Goal: Transaction & Acquisition: Purchase product/service

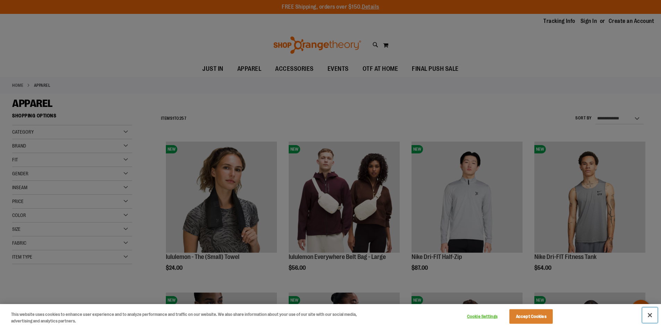
click at [654, 315] on button "Close" at bounding box center [649, 314] width 15 height 15
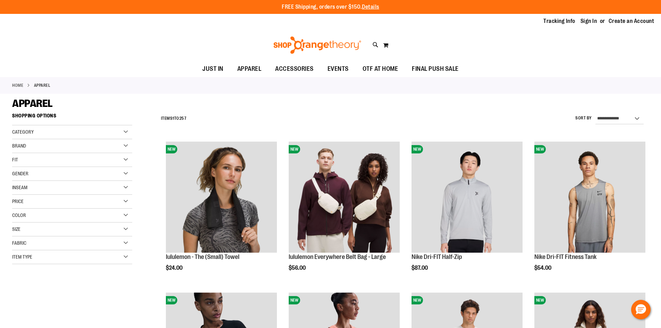
click at [126, 132] on div "Category" at bounding box center [72, 132] width 120 height 14
click at [126, 194] on div "Fit" at bounding box center [72, 194] width 120 height 14
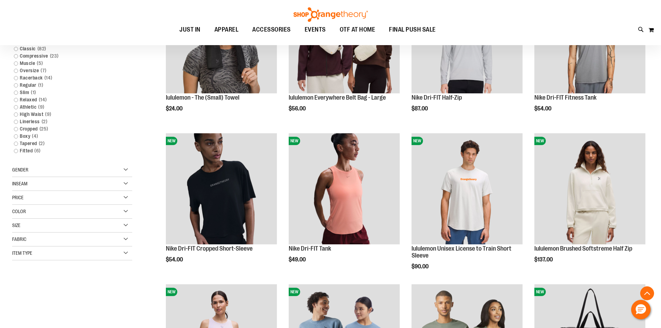
scroll to position [208, 0]
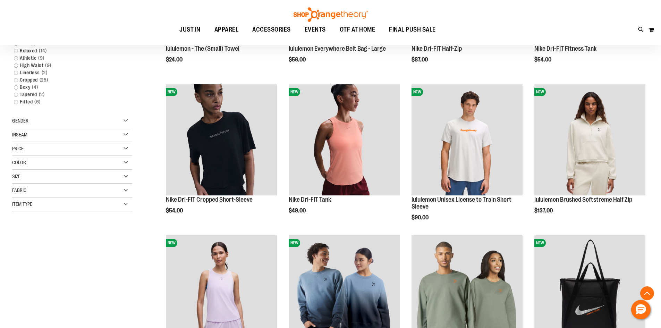
click at [125, 202] on div "Item Type" at bounding box center [72, 204] width 120 height 14
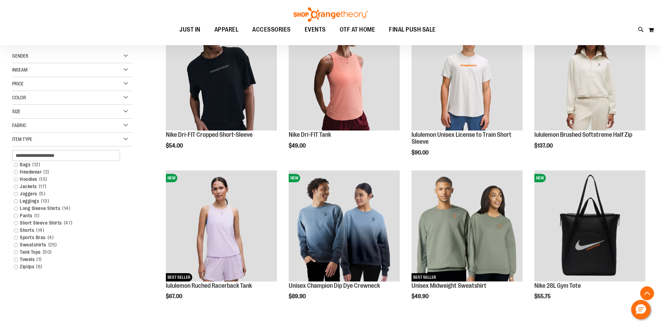
scroll to position [277, 0]
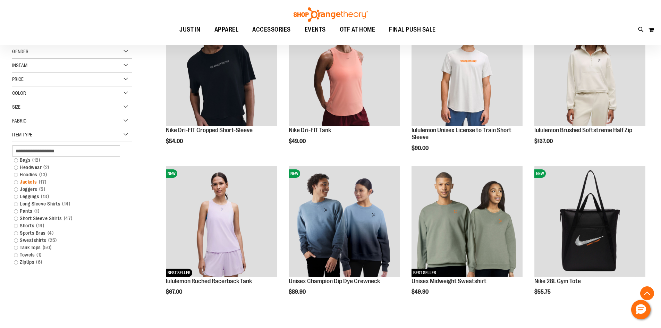
click at [18, 183] on link "Jackets 17 items" at bounding box center [67, 181] width 115 height 7
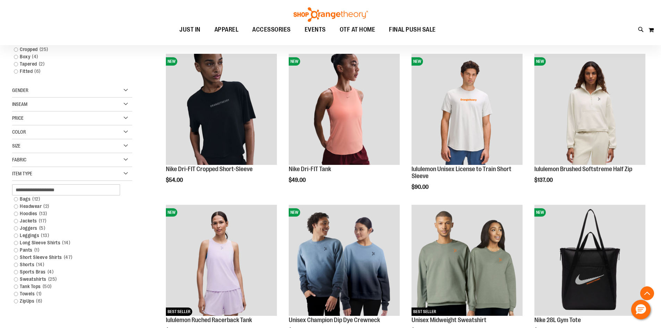
scroll to position [273, 0]
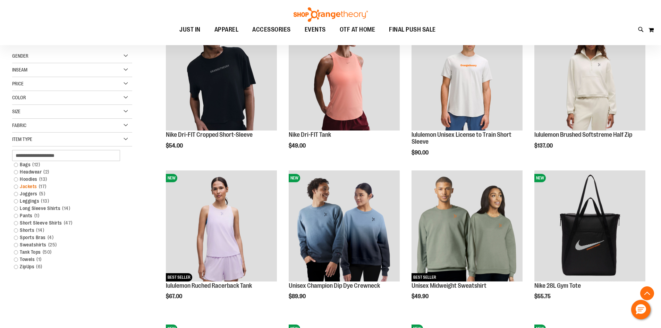
click at [17, 187] on link "Jackets 17 items" at bounding box center [67, 186] width 115 height 7
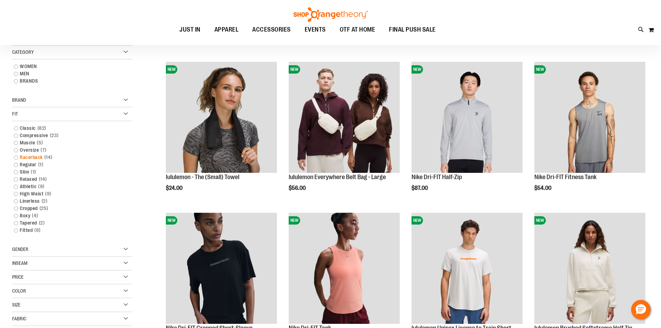
scroll to position [65, 0]
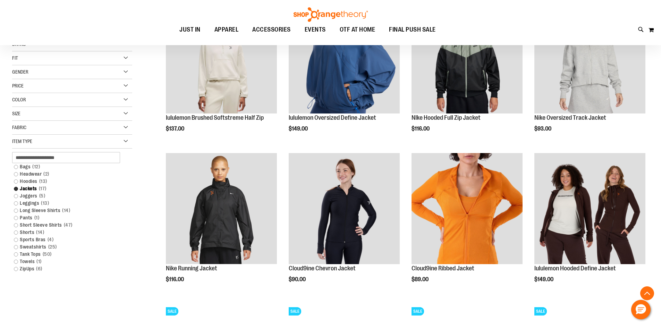
scroll to position [169, 0]
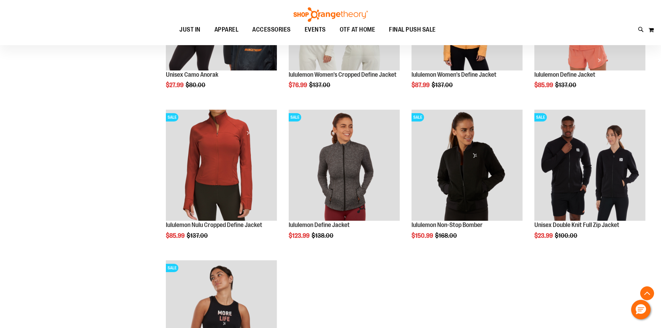
scroll to position [481, 0]
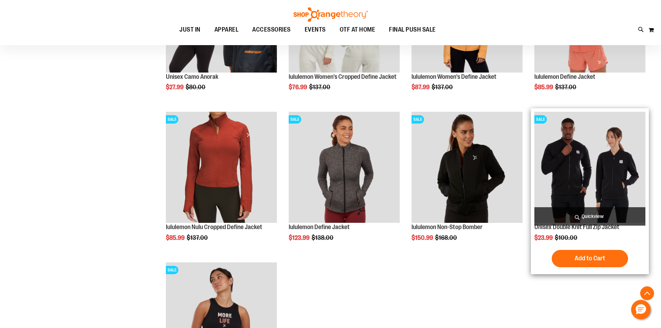
click at [570, 187] on img "product" at bounding box center [589, 167] width 111 height 111
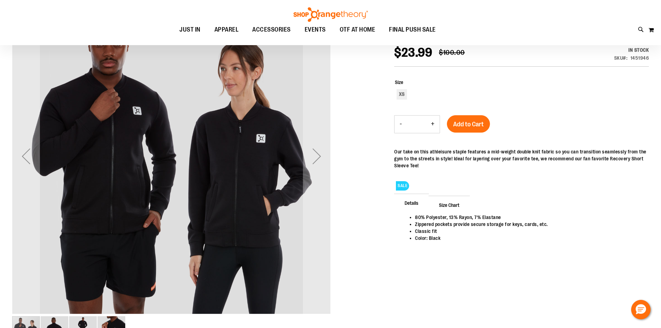
scroll to position [34, 0]
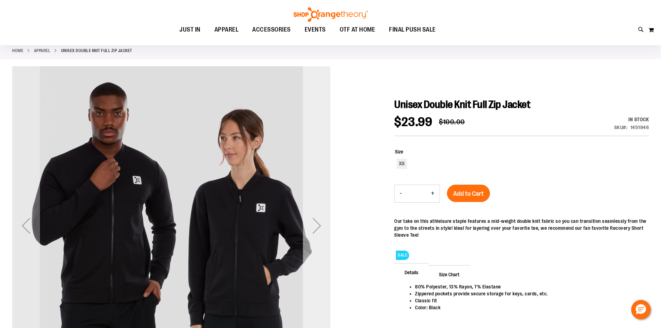
click at [320, 236] on div "Next" at bounding box center [317, 226] width 28 height 28
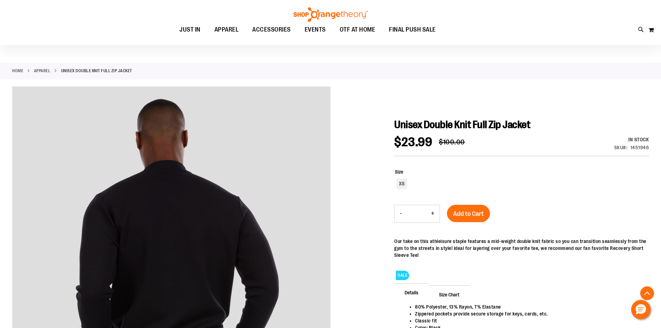
scroll to position [0, 0]
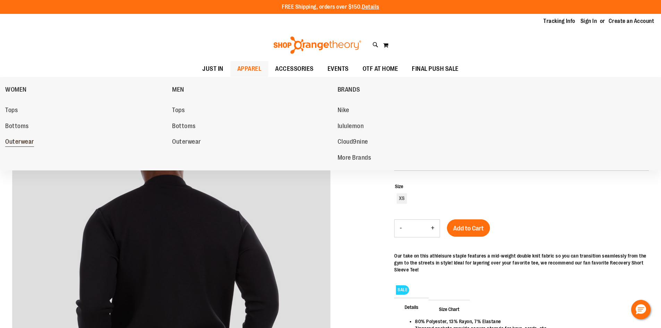
click at [19, 144] on span "Outerwear" at bounding box center [19, 142] width 29 height 9
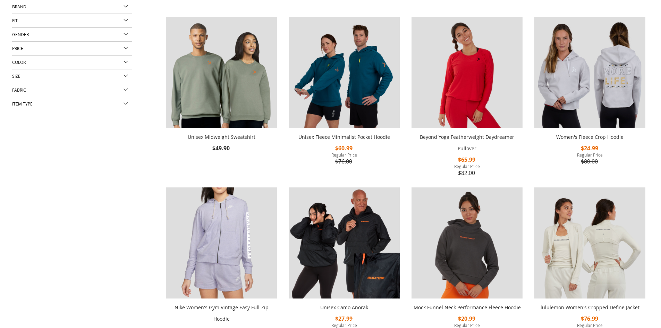
scroll to position [208, 0]
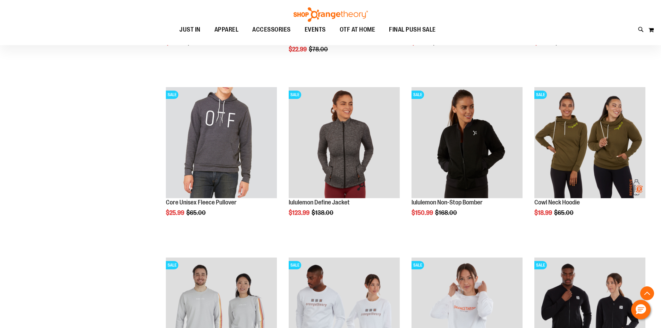
scroll to position [747, 0]
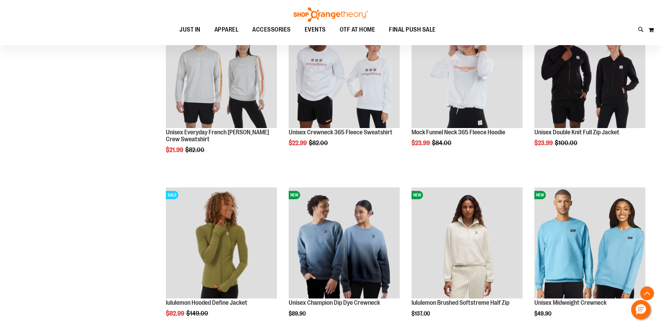
scroll to position [989, 0]
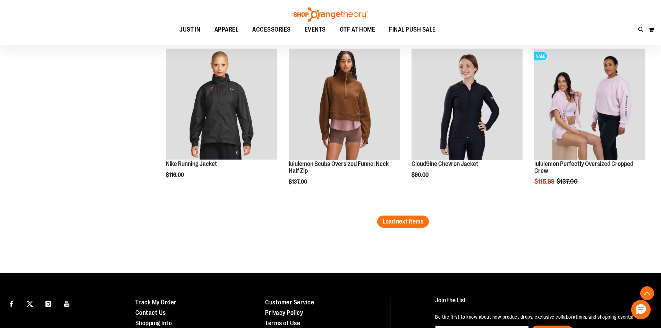
scroll to position [1267, 0]
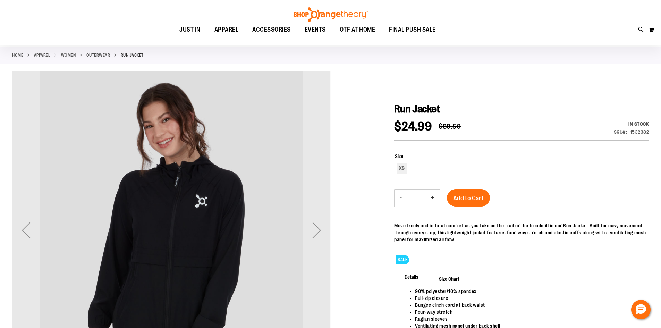
scroll to position [104, 0]
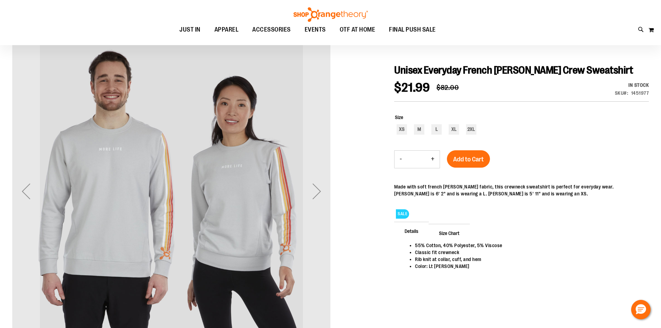
scroll to position [69, 0]
click at [320, 191] on div "Next" at bounding box center [317, 191] width 28 height 28
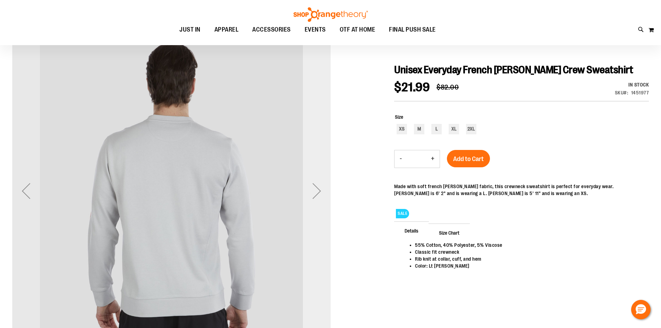
click at [320, 191] on div "Next" at bounding box center [317, 191] width 28 height 28
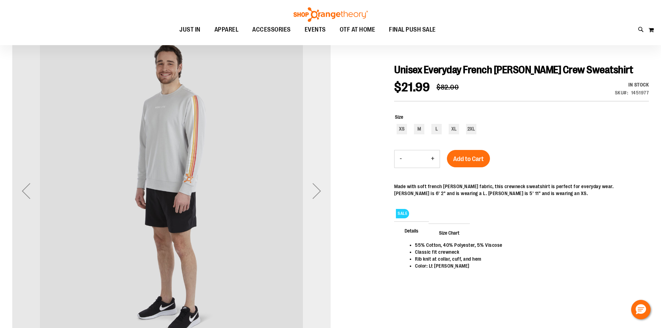
click at [320, 191] on div "Next" at bounding box center [317, 191] width 28 height 28
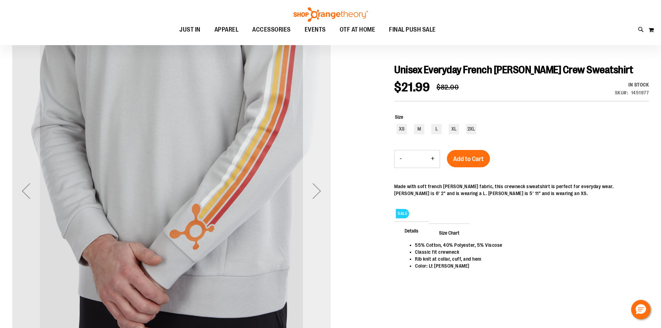
click at [320, 191] on div "Next" at bounding box center [317, 191] width 28 height 28
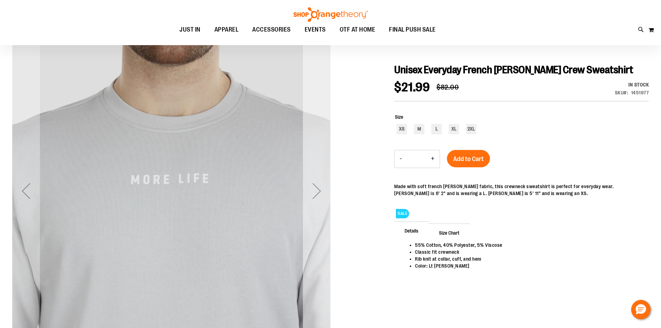
click at [320, 191] on div "Next" at bounding box center [317, 191] width 28 height 28
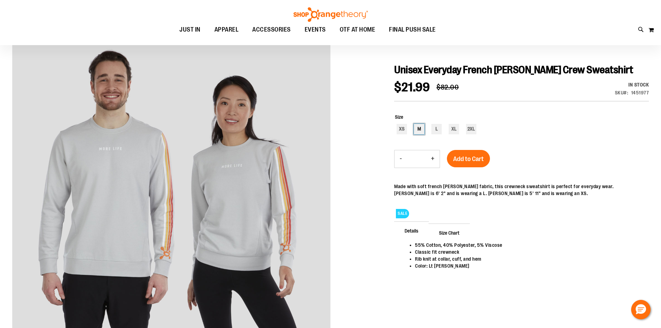
click at [417, 130] on div "M" at bounding box center [419, 129] width 10 height 10
type input "***"
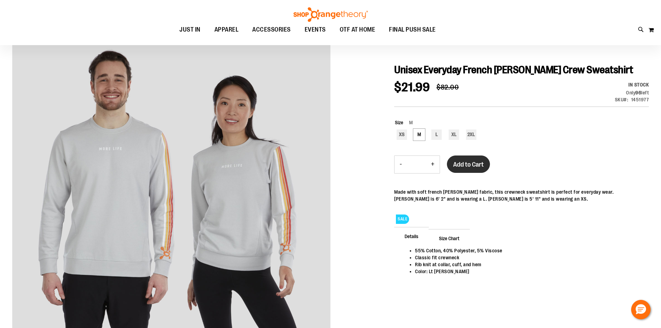
click at [468, 168] on button "Add to Cart" at bounding box center [468, 163] width 43 height 17
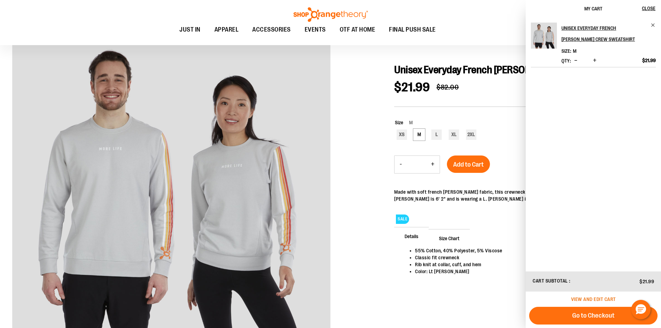
click at [598, 299] on span "View and edit cart" at bounding box center [593, 299] width 45 height 6
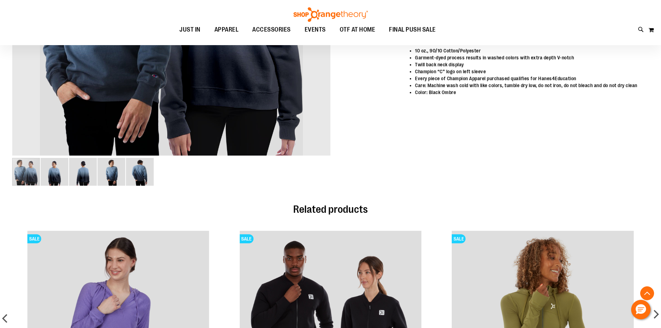
scroll to position [277, 0]
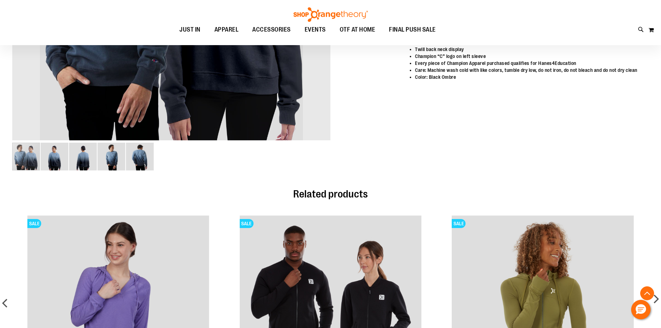
click at [87, 162] on img "image 3 of 5" at bounding box center [83, 157] width 28 height 28
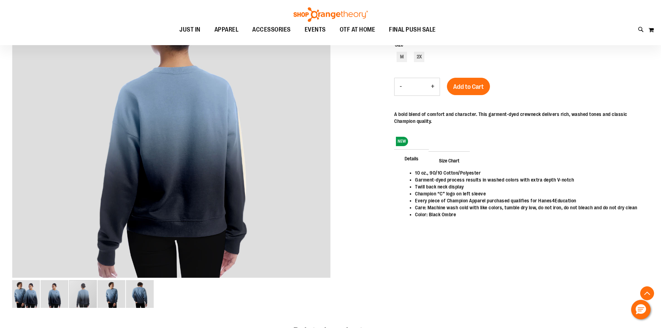
scroll to position [138, 0]
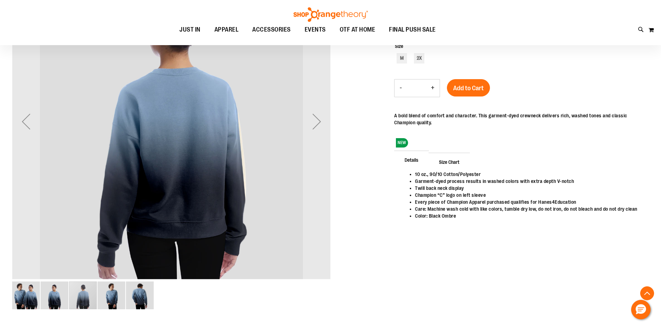
click at [55, 300] on img "image 2 of 5" at bounding box center [55, 295] width 28 height 28
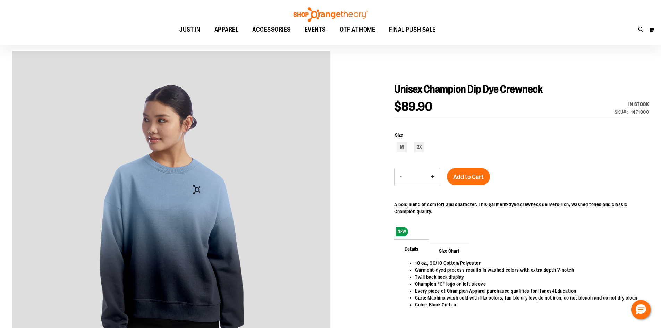
scroll to position [0, 0]
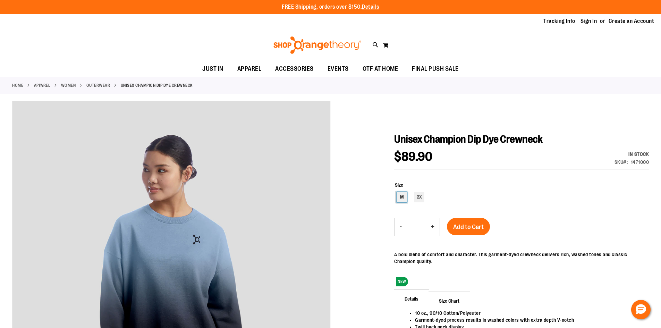
click at [400, 197] on div "M" at bounding box center [402, 197] width 10 height 10
type input "***"
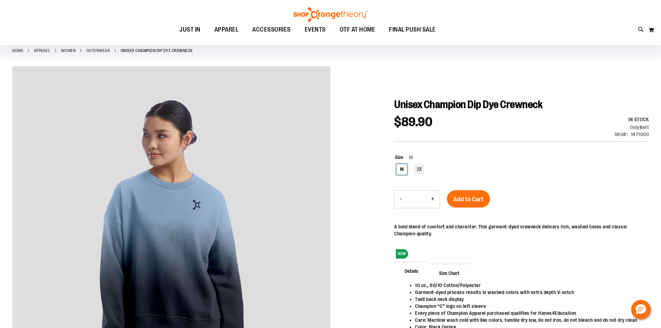
scroll to position [69, 0]
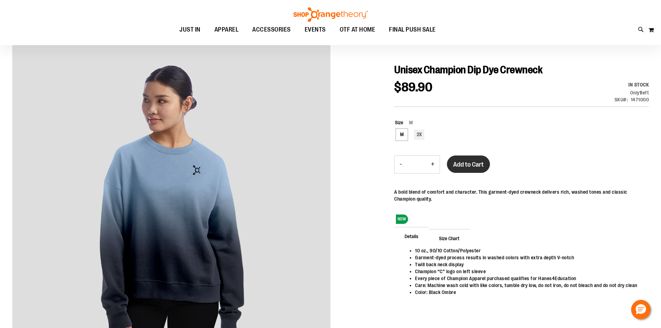
click at [461, 166] on span "Add to Cart" at bounding box center [468, 165] width 31 height 8
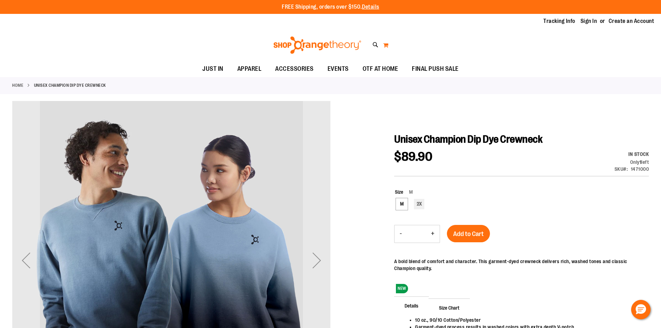
click at [386, 44] on button "My Cart 0" at bounding box center [386, 45] width 6 height 11
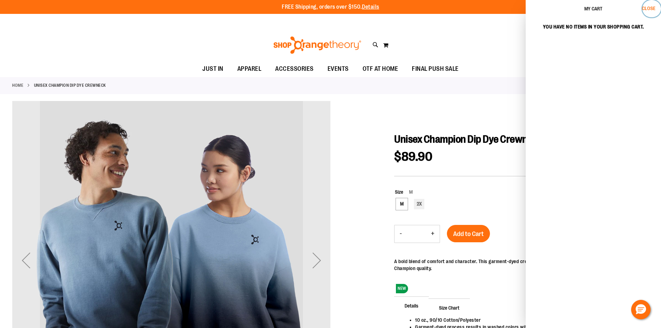
click at [645, 6] on span "Close" at bounding box center [649, 9] width 14 height 6
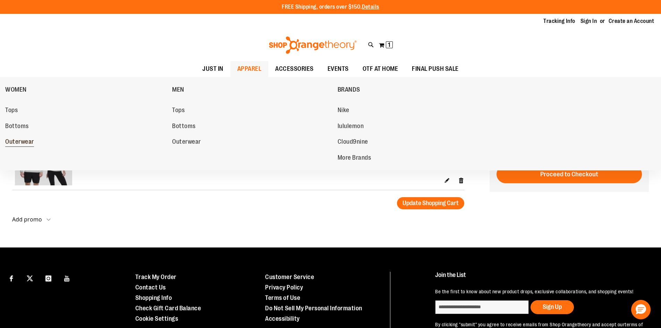
click at [17, 142] on span "Outerwear" at bounding box center [19, 142] width 29 height 9
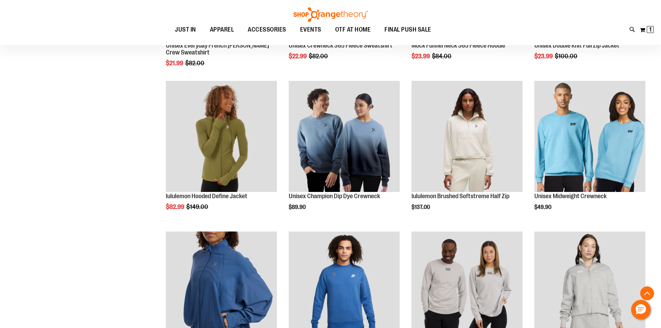
scroll to position [964, 0]
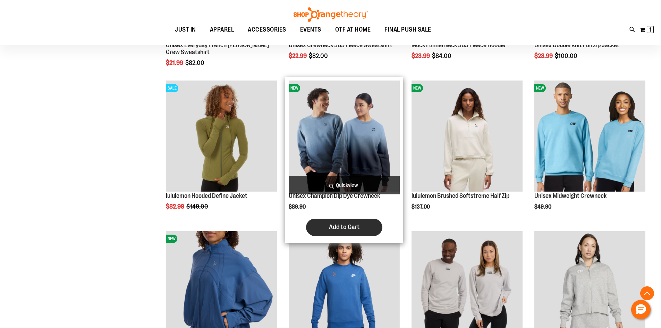
click at [348, 226] on span "Add to Cart" at bounding box center [344, 227] width 31 height 8
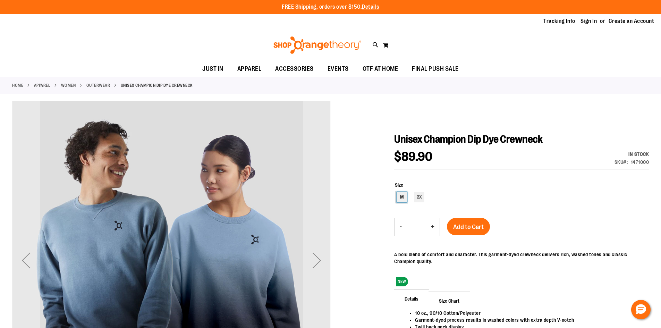
click at [399, 196] on div "M" at bounding box center [402, 197] width 10 height 10
type input "***"
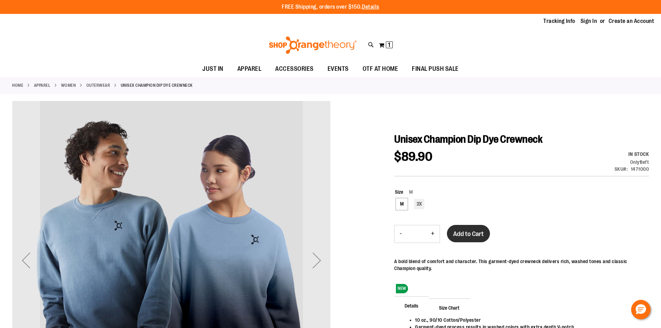
click at [473, 237] on span "Add to Cart" at bounding box center [468, 234] width 31 height 8
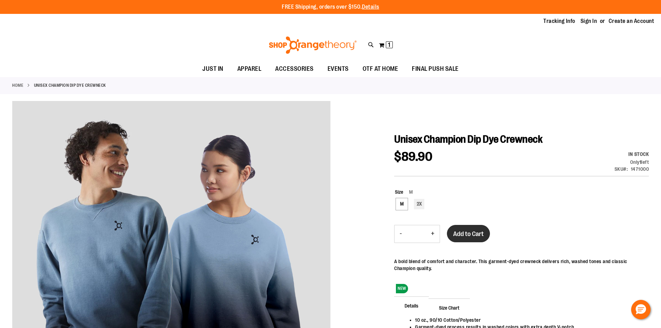
click at [475, 235] on span "Add to Cart" at bounding box center [468, 234] width 31 height 8
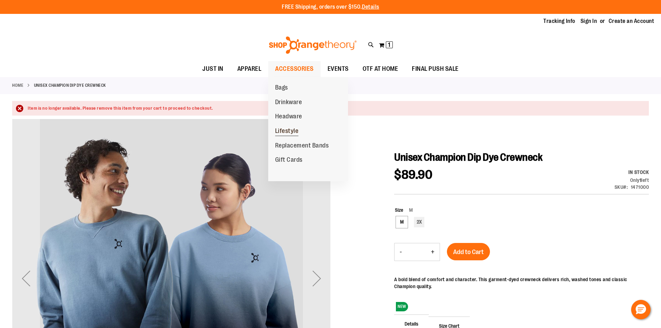
click at [296, 129] on span "Lifestyle" at bounding box center [287, 131] width 24 height 9
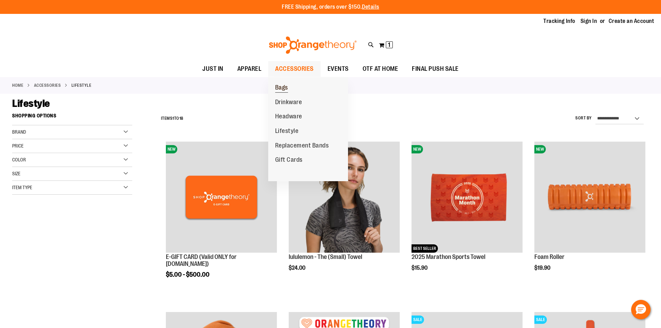
click at [288, 85] on link "Bags" at bounding box center [281, 88] width 27 height 15
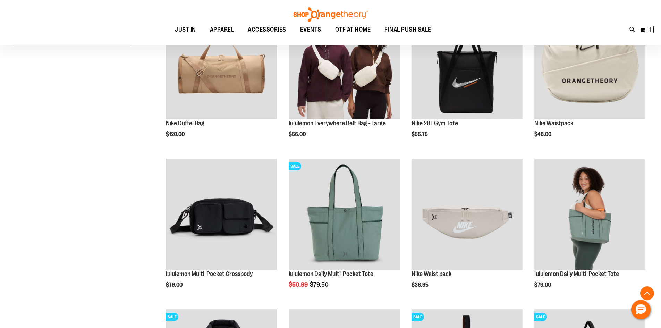
scroll to position [138, 0]
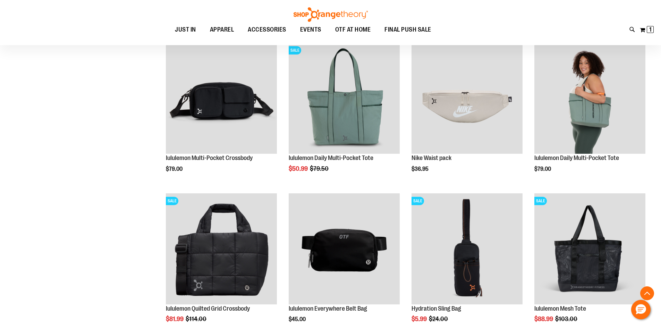
scroll to position [277, 0]
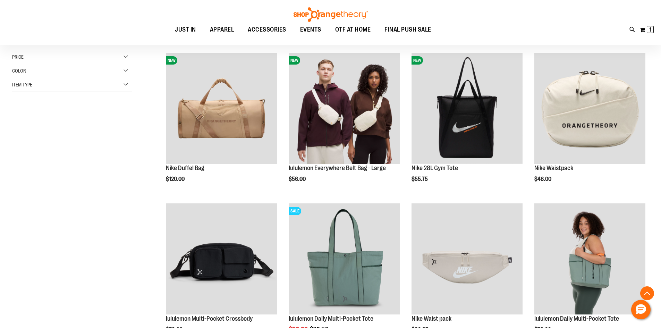
scroll to position [69, 0]
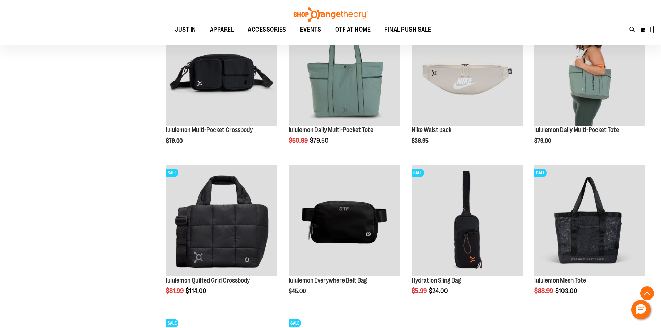
scroll to position [520, 0]
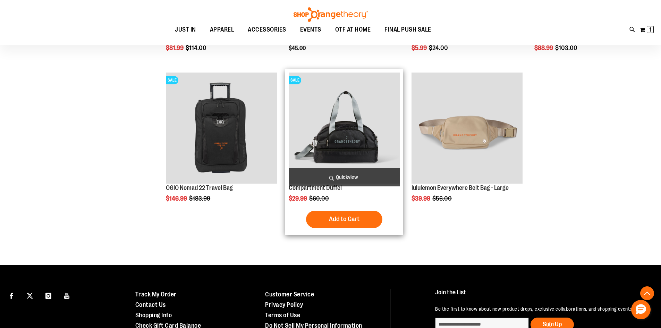
click at [337, 148] on img "product" at bounding box center [344, 128] width 111 height 111
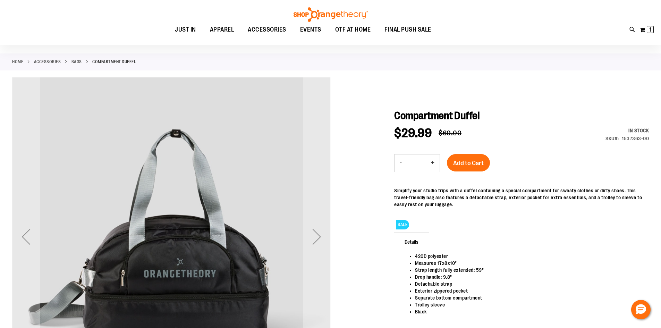
scroll to position [173, 0]
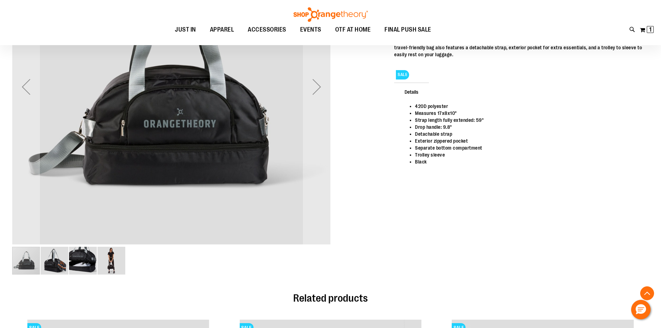
click at [113, 269] on img "image 4 of 4" at bounding box center [112, 261] width 28 height 28
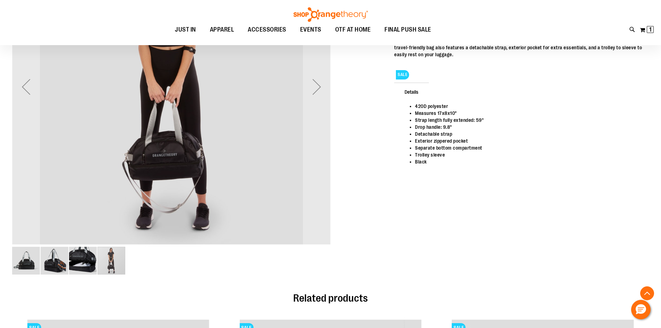
click at [77, 258] on img "image 3 of 4" at bounding box center [83, 261] width 28 height 28
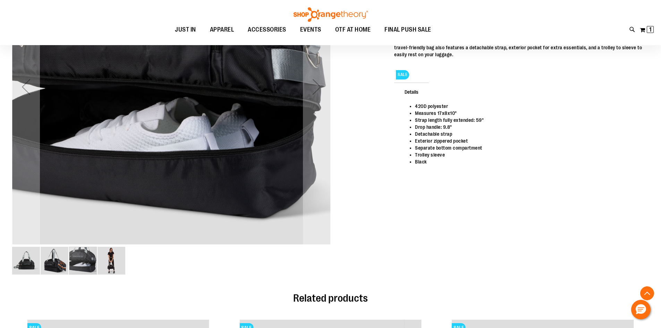
click at [111, 258] on img "image 4 of 4" at bounding box center [112, 261] width 28 height 28
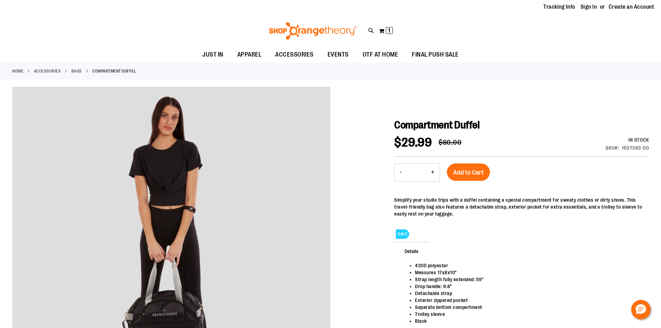
scroll to position [35, 0]
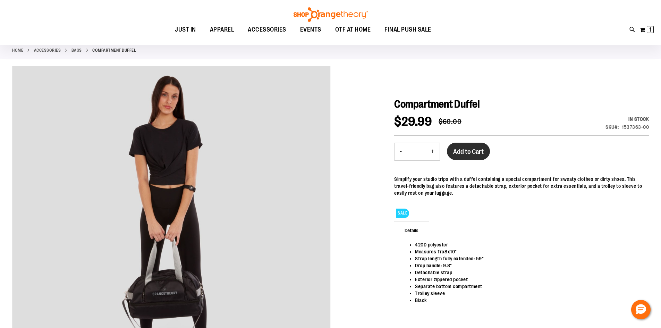
click at [462, 152] on span "Add to Cart" at bounding box center [468, 152] width 31 height 8
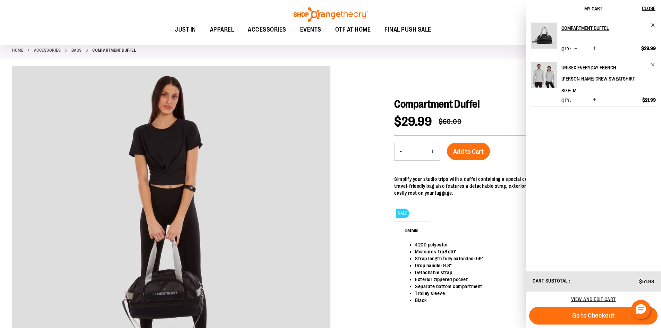
click at [356, 109] on div at bounding box center [330, 244] width 637 height 356
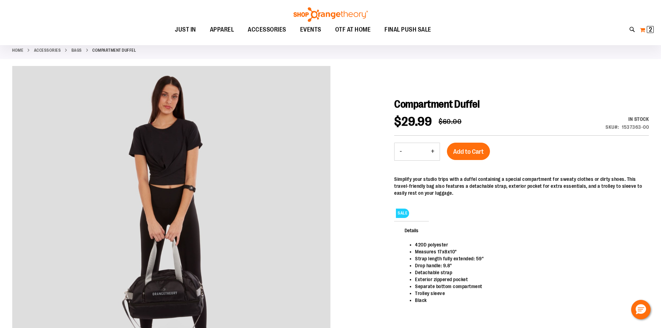
click at [648, 31] on span "2 2 items" at bounding box center [650, 29] width 7 height 7
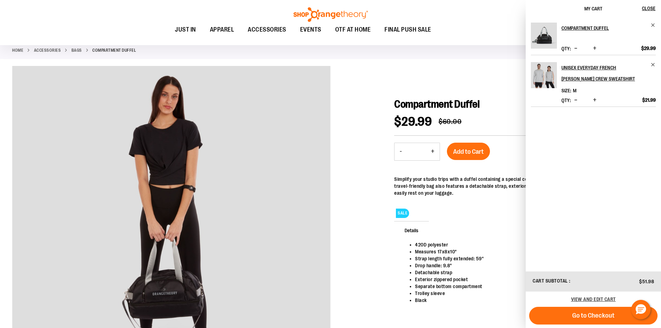
click at [448, 73] on div at bounding box center [330, 244] width 637 height 356
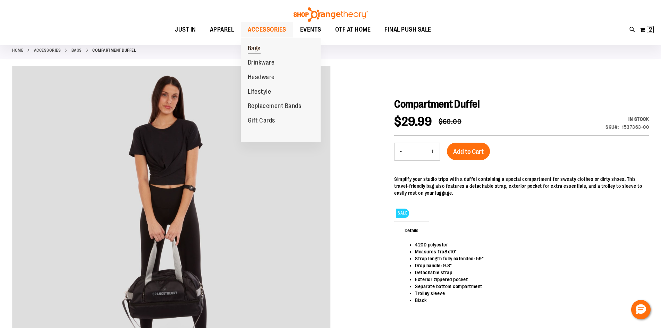
click at [256, 49] on span "Bags" at bounding box center [254, 49] width 13 height 9
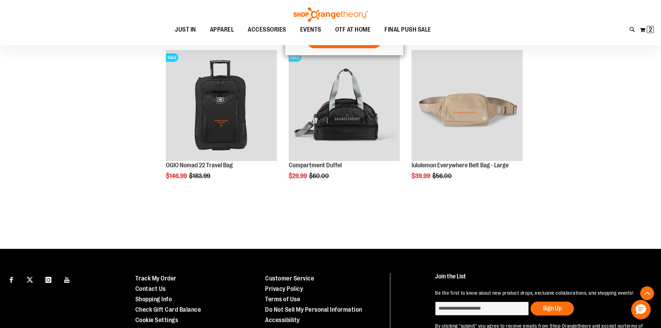
scroll to position [490, 0]
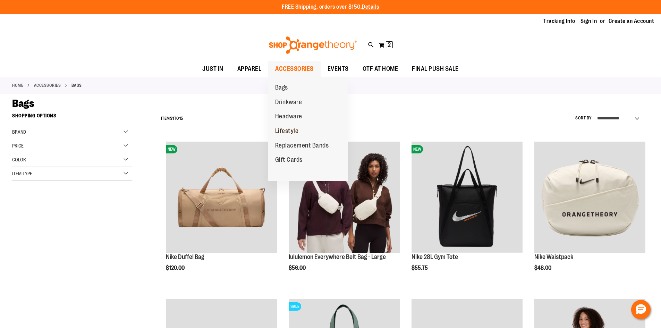
click at [292, 129] on span "Lifestyle" at bounding box center [287, 131] width 24 height 9
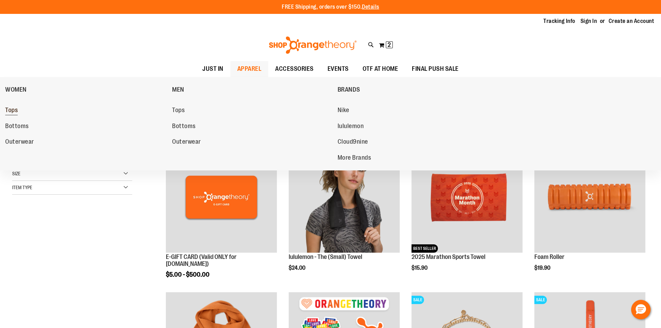
click at [14, 108] on span "Tops" at bounding box center [11, 111] width 12 height 9
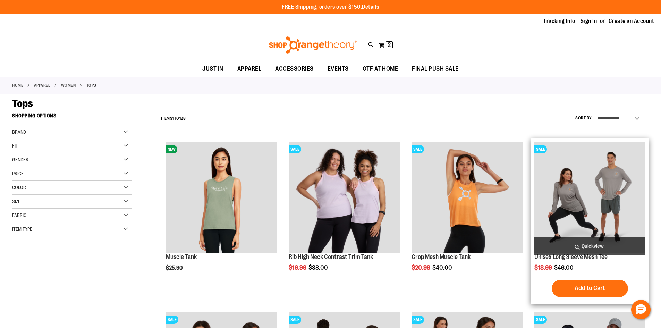
click at [573, 220] on img "product" at bounding box center [589, 197] width 111 height 111
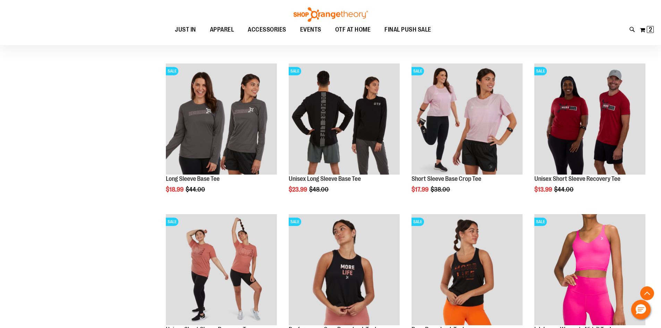
scroll to position [243, 0]
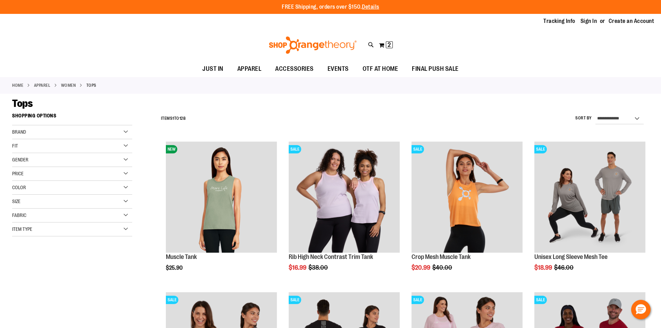
click at [41, 144] on div "Fit" at bounding box center [72, 146] width 120 height 14
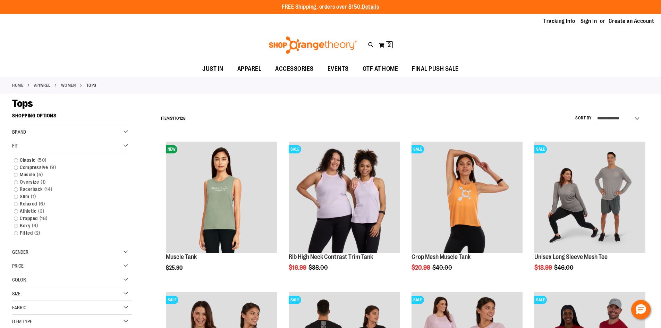
click at [41, 144] on div "Fit" at bounding box center [72, 146] width 120 height 14
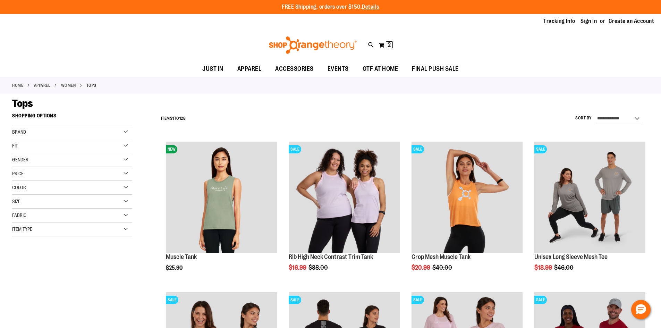
click at [28, 205] on div "Size" at bounding box center [72, 202] width 120 height 14
click at [41, 221] on div "M" at bounding box center [43, 219] width 10 height 10
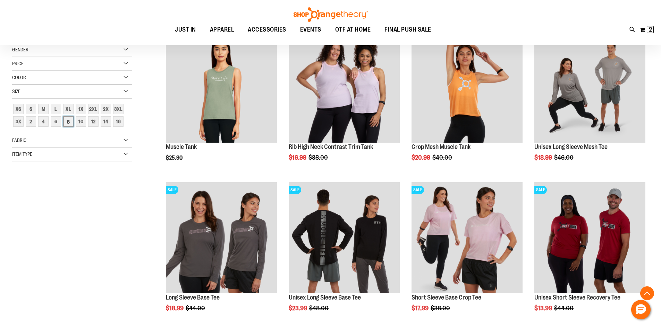
click at [71, 123] on div "8" at bounding box center [68, 121] width 10 height 10
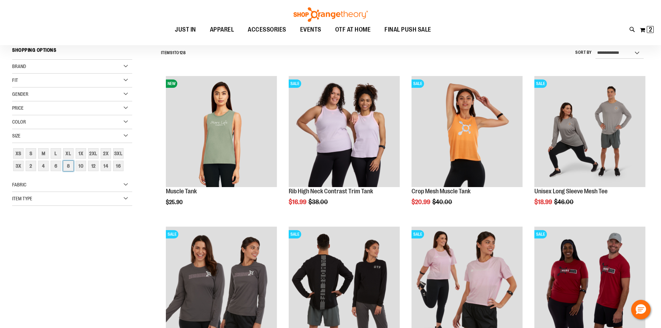
scroll to position [65, 0]
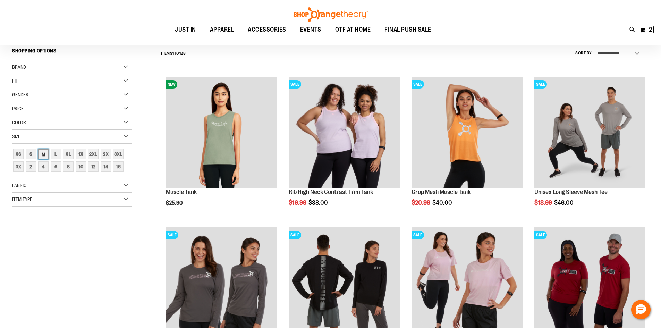
click at [43, 155] on div "M" at bounding box center [43, 154] width 10 height 10
click at [41, 154] on div "M" at bounding box center [43, 154] width 10 height 10
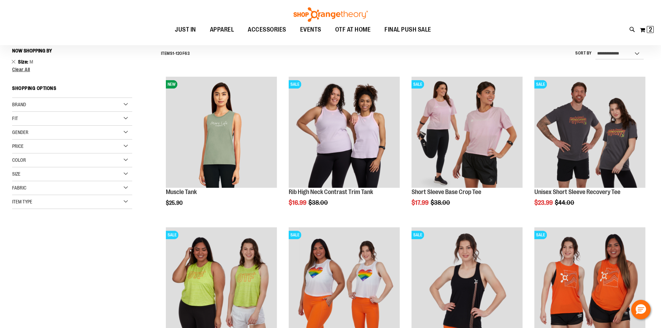
click at [48, 179] on div "Size" at bounding box center [72, 174] width 120 height 14
click at [125, 176] on div "Size" at bounding box center [72, 174] width 120 height 14
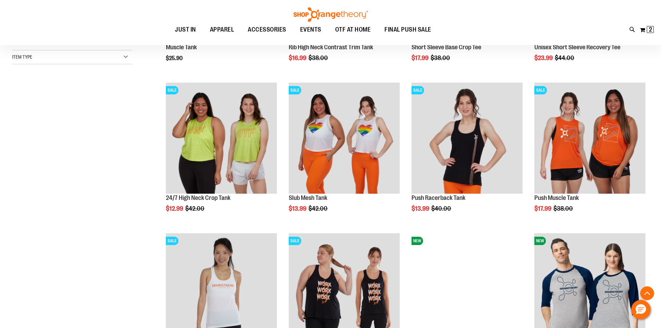
scroll to position [238, 0]
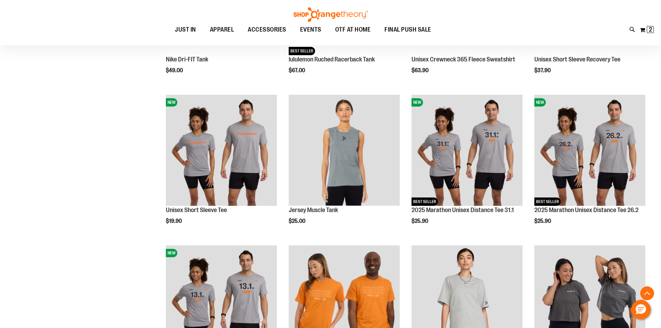
scroll to position [655, 0]
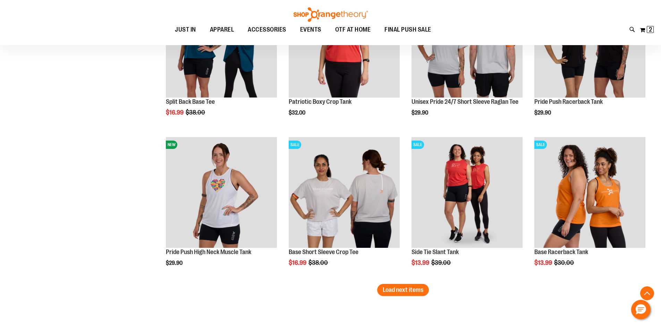
scroll to position [1210, 0]
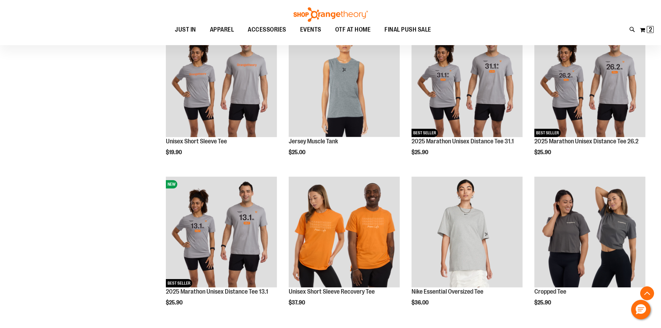
scroll to position [692, 0]
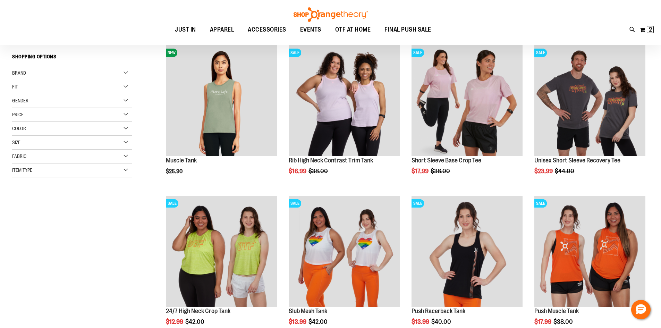
scroll to position [33, 0]
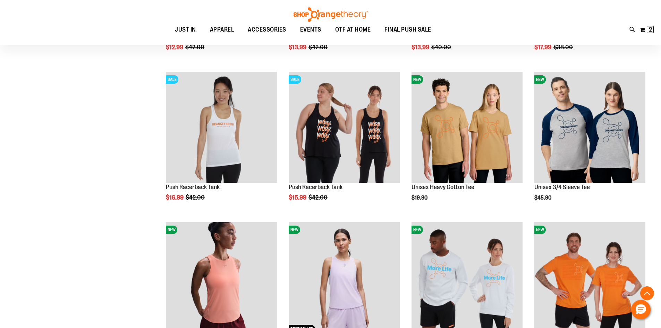
scroll to position [414, 0]
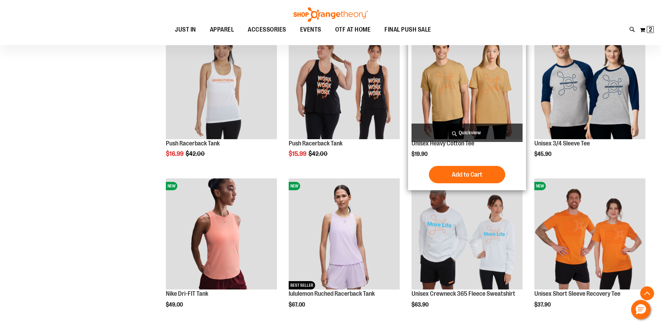
click at [448, 103] on img "product" at bounding box center [467, 83] width 111 height 111
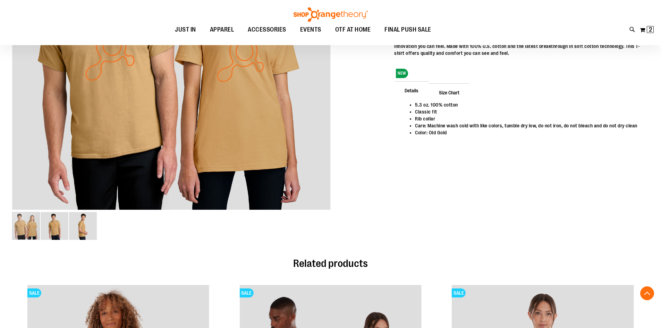
scroll to position [69, 0]
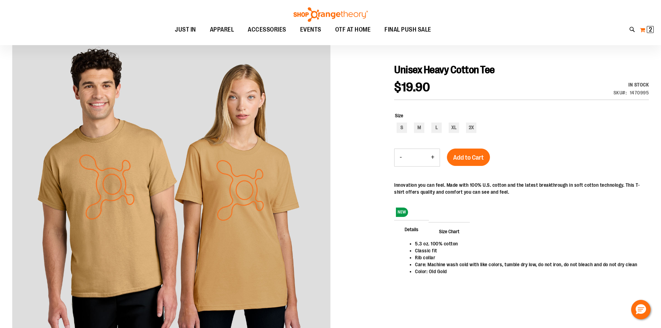
click at [645, 26] on button "My Cart 2 2 items" at bounding box center [647, 29] width 15 height 11
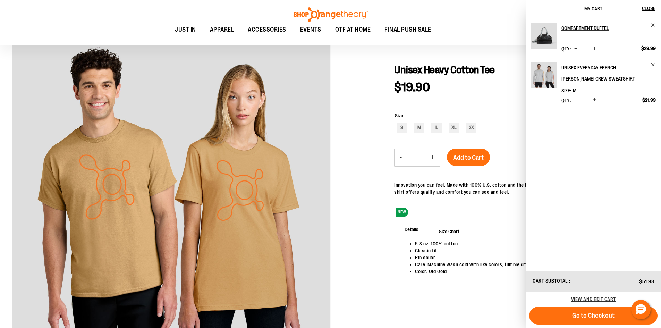
click at [520, 140] on div "Size S M L XL 2X" at bounding box center [521, 123] width 255 height 36
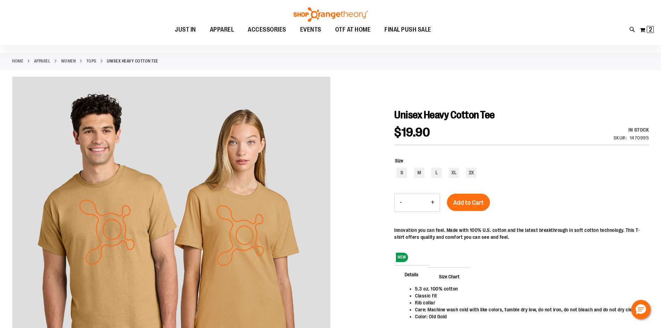
scroll to position [0, 0]
